Goal: Find specific page/section: Find specific page/section

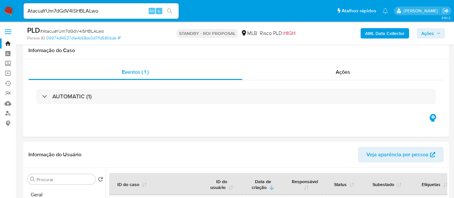
select select "10"
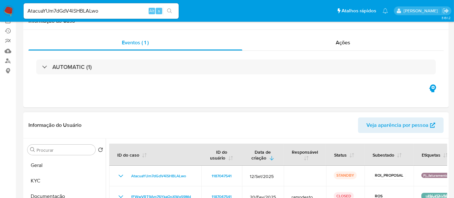
scroll to position [143, 0]
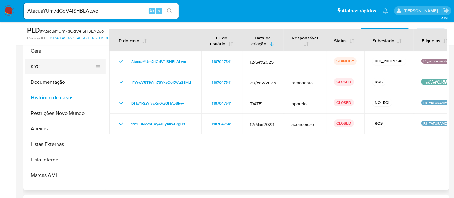
click at [44, 62] on button "KYC" at bounding box center [63, 66] width 76 height 15
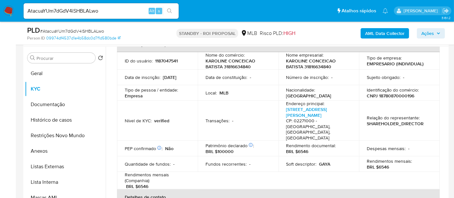
scroll to position [42, 0]
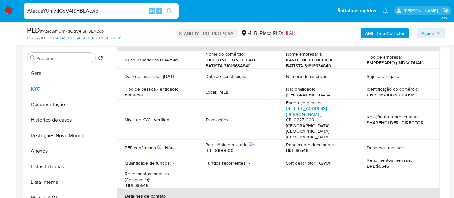
drag, startPoint x: 106, startPoint y: 12, endPoint x: 0, endPoint y: 10, distance: 105.9
click at [0, 10] on nav "Pausado Ver notificaciones AtacuaYUm7dGdV4iSHBLALwo Alt s Atalhos rápidos Presi…" at bounding box center [227, 11] width 454 height 22
paste input "FRjna5Bq9qma4T4c8qIuBCWq"
type input "FRjna5Bq9qma4T4c8qIuBCWq"
click at [170, 10] on icon "search-icon" at bounding box center [169, 10] width 5 height 5
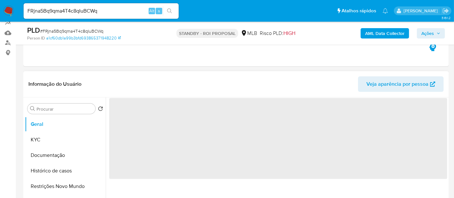
scroll to position [72, 0]
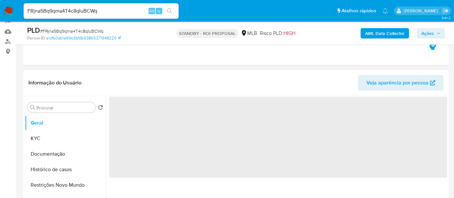
select select "10"
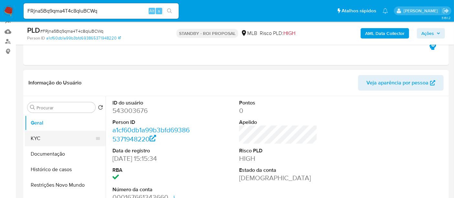
drag, startPoint x: 39, startPoint y: 135, endPoint x: 53, endPoint y: 135, distance: 13.9
click at [39, 135] on button "KYC" at bounding box center [63, 137] width 76 height 15
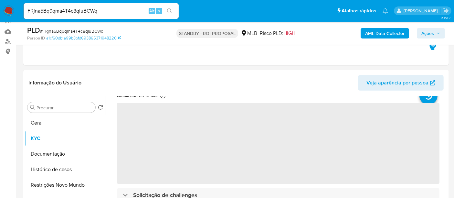
scroll to position [36, 0]
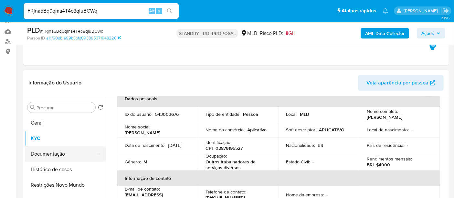
click at [51, 153] on button "Documentação" at bounding box center [63, 153] width 76 height 15
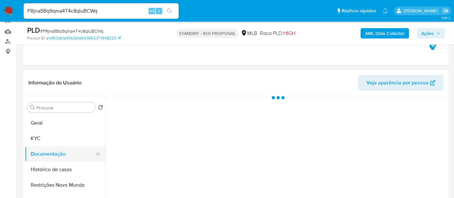
scroll to position [0, 0]
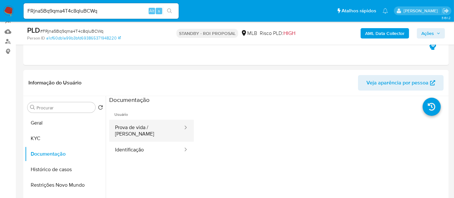
click at [128, 132] on button "Prova de vida / [PERSON_NAME]" at bounding box center [146, 130] width 74 height 22
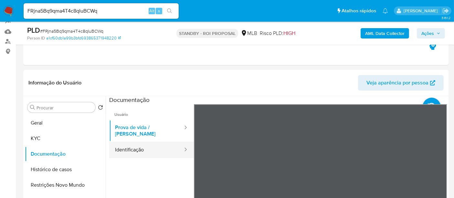
click at [150, 143] on button "Identificação" at bounding box center [146, 149] width 74 height 16
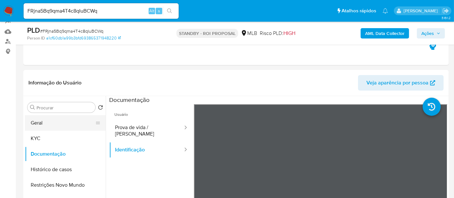
click at [45, 125] on button "Geral" at bounding box center [63, 122] width 76 height 15
